Goal: Task Accomplishment & Management: Manage account settings

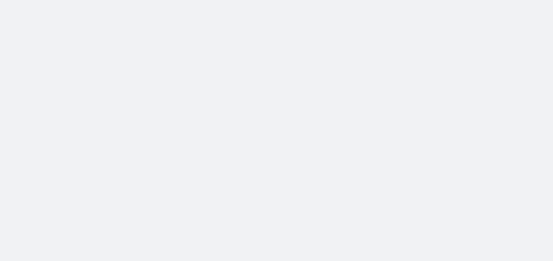
click at [18, 118] on body at bounding box center [276, 130] width 553 height 261
